Goal: Find specific page/section

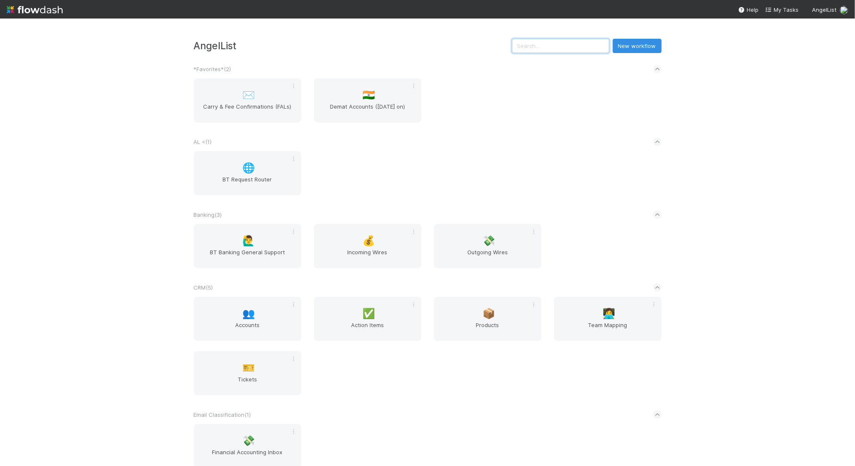
click at [579, 45] on input "text" at bounding box center [560, 46] width 97 height 14
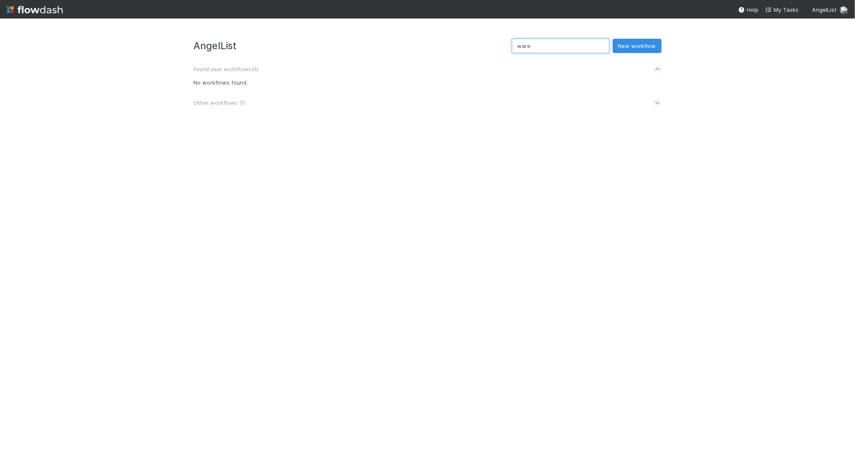
type input "ware"
click at [225, 105] on span "Other workflows ( 1 )" at bounding box center [220, 102] width 52 height 7
click at [294, 125] on button "Join" at bounding box center [289, 121] width 18 height 12
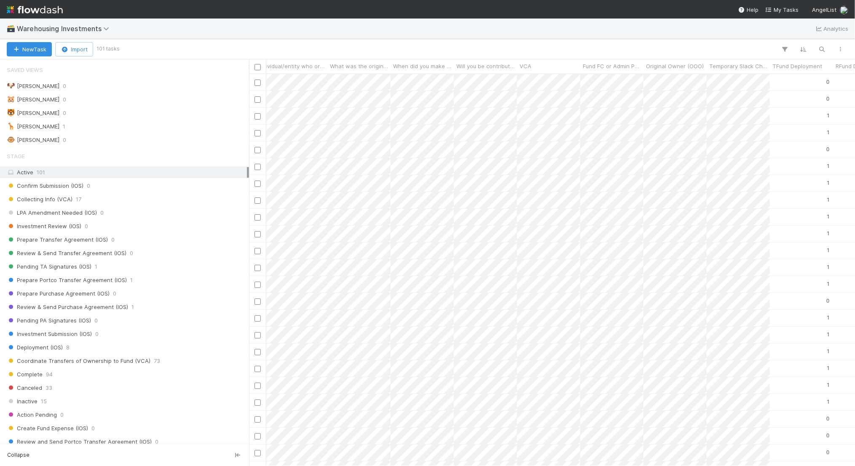
scroll to position [0, 602]
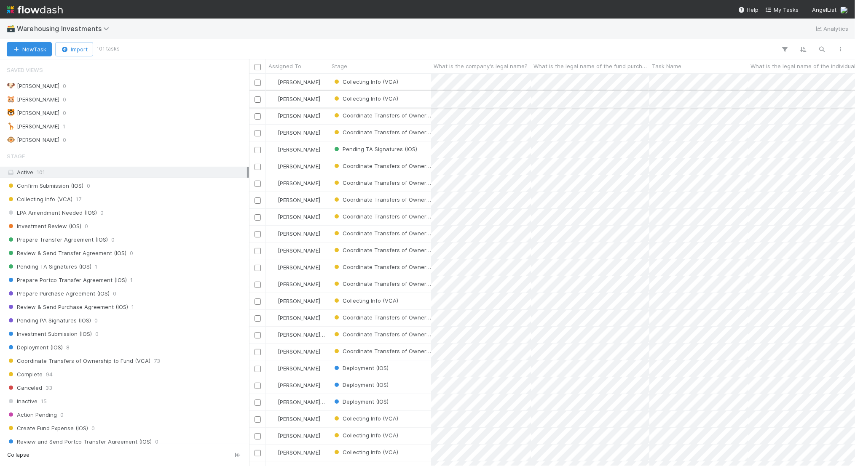
click at [409, 97] on div "Collecting Info (VCA)" at bounding box center [380, 99] width 102 height 16
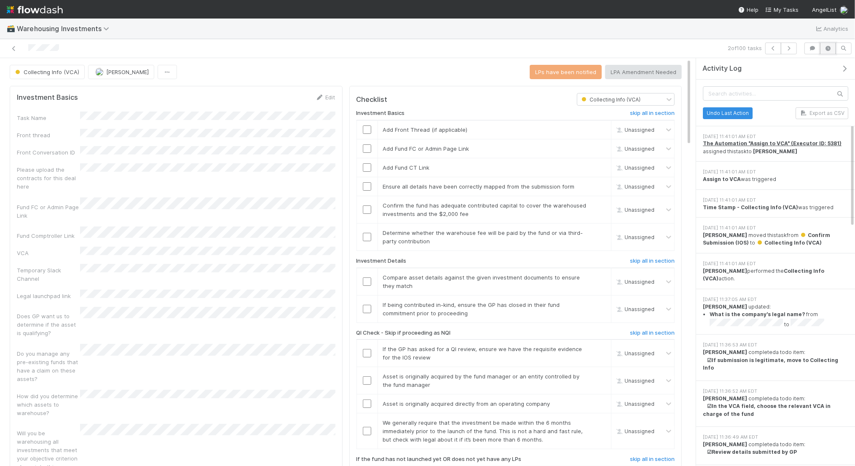
click at [829, 46] on icon "button" at bounding box center [827, 48] width 8 height 5
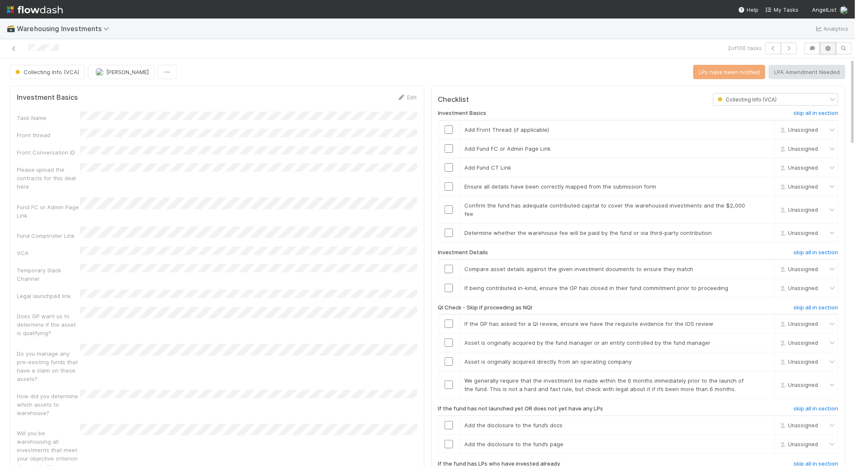
click at [829, 46] on icon "button" at bounding box center [827, 48] width 8 height 5
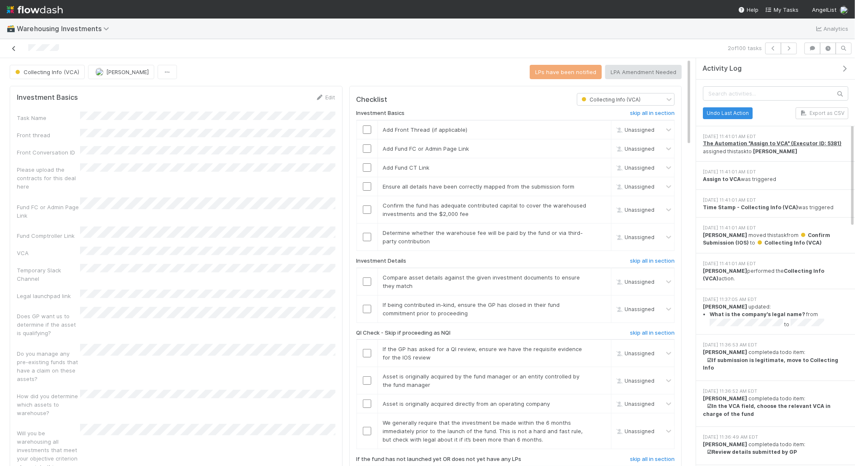
click at [14, 44] on link at bounding box center [14, 48] width 8 height 8
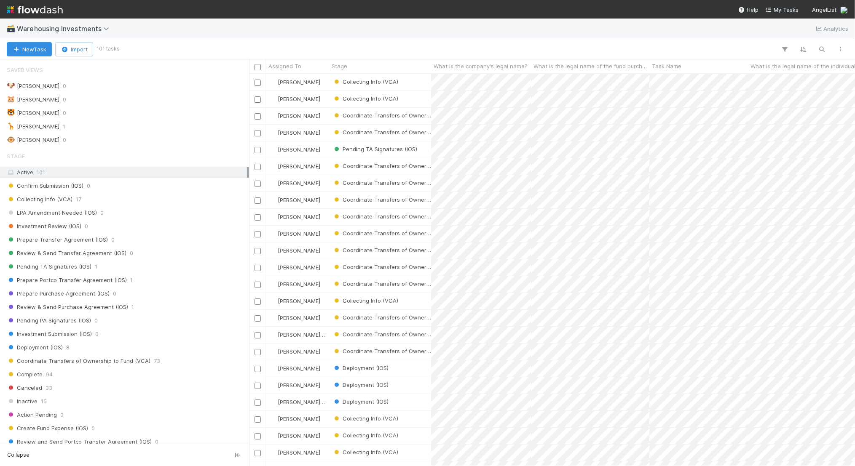
scroll to position [392, 606]
